Goal: Communication & Community: Connect with others

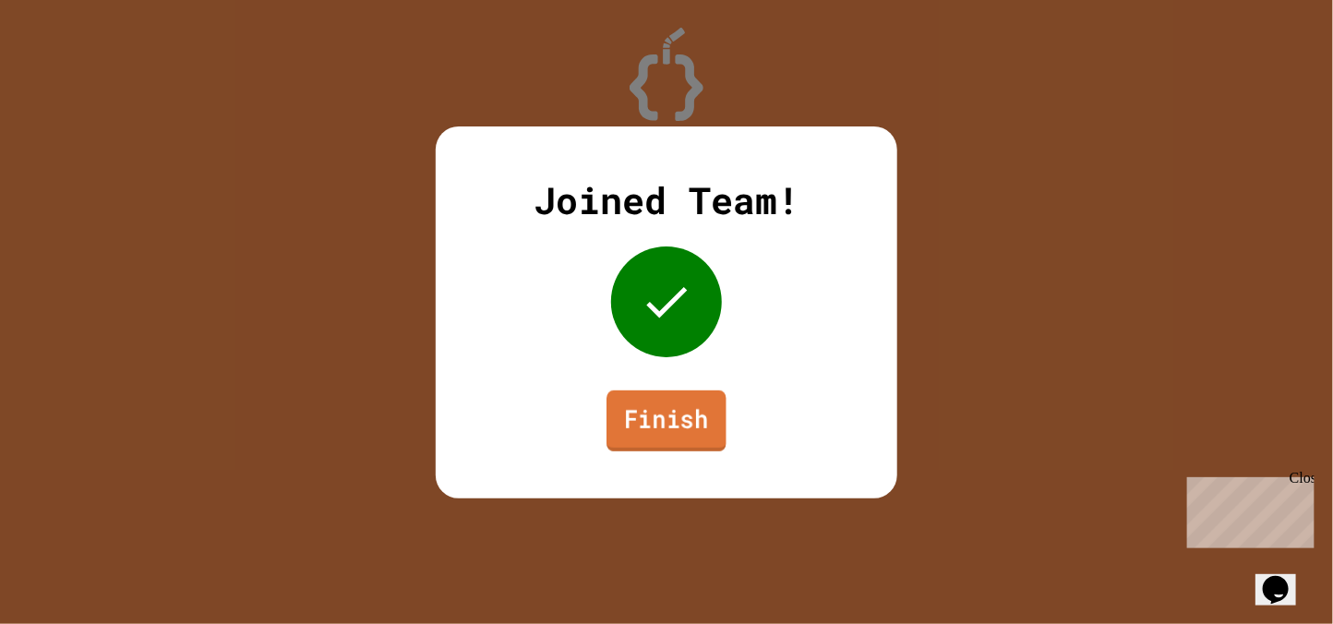
click at [648, 421] on link "Finish" at bounding box center [666, 419] width 120 height 61
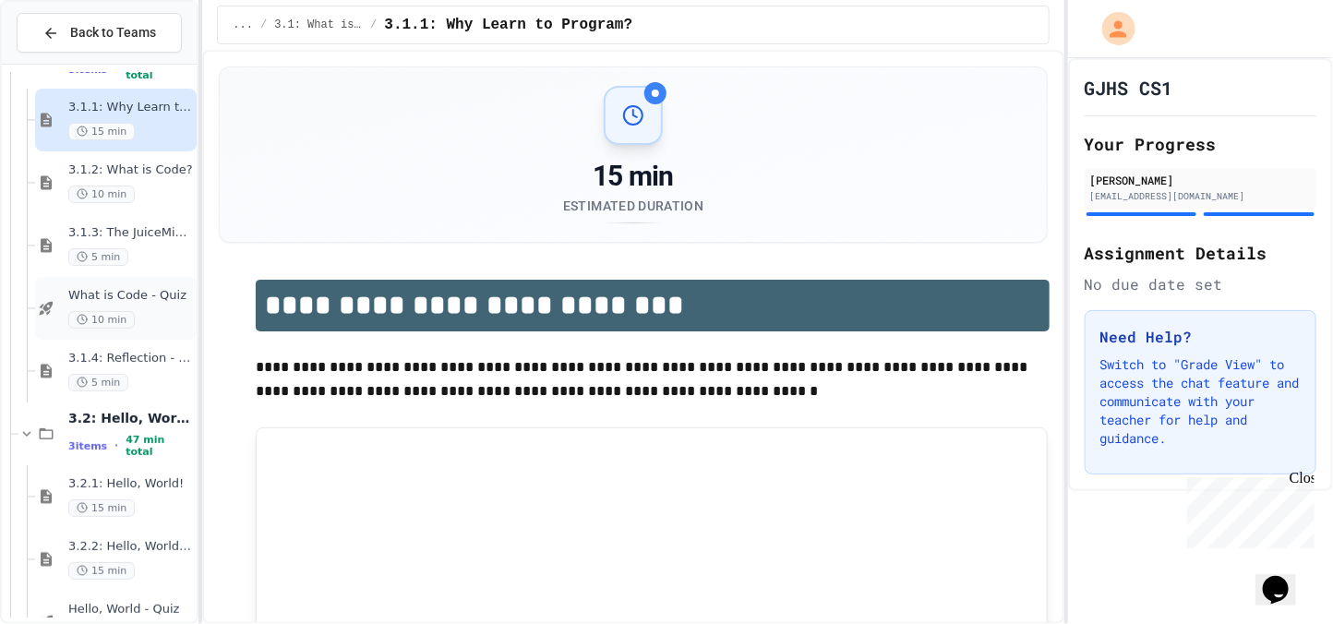
scroll to position [167, 0]
